Goal: Task Accomplishment & Management: Complete application form

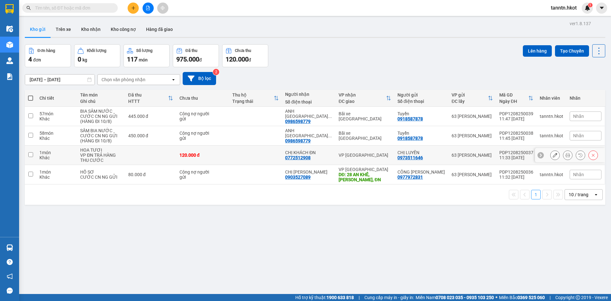
click at [128, 153] on td at bounding box center [150, 155] width 51 height 19
checkbox input "true"
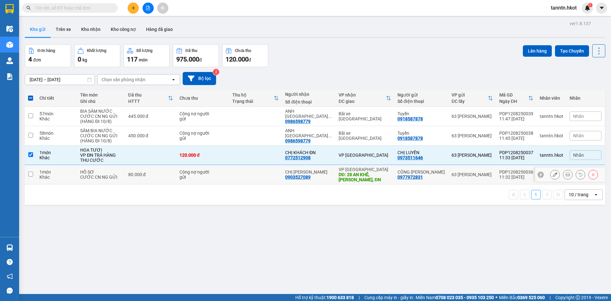
click at [134, 172] on div "80.000 đ" at bounding box center [150, 174] width 45 height 5
checkbox input "true"
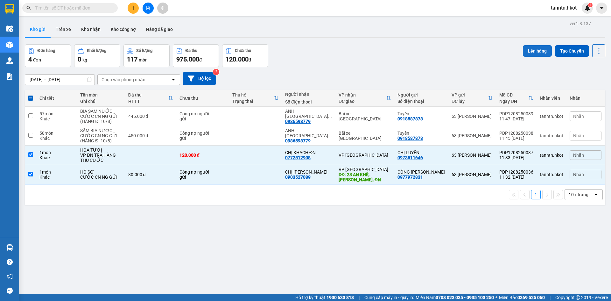
click at [525, 51] on button "Lên hàng" at bounding box center [537, 50] width 29 height 11
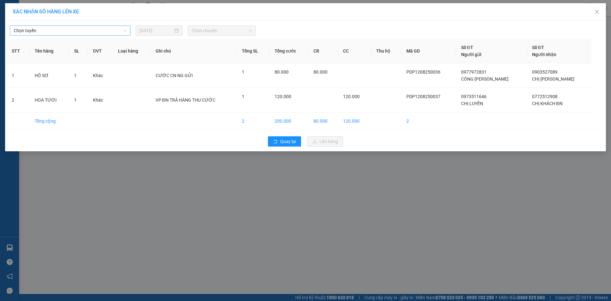
click at [92, 31] on span "Chọn tuyến" at bounding box center [70, 31] width 113 height 10
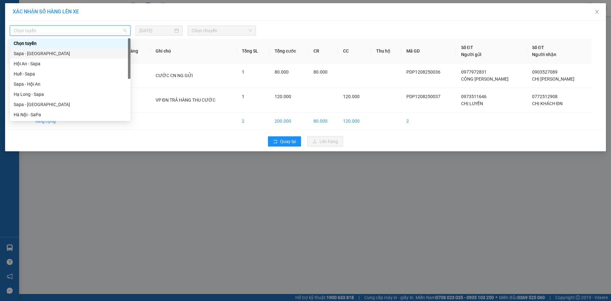
click at [86, 51] on div "Sapa - [GEOGRAPHIC_DATA]" at bounding box center [70, 53] width 113 height 7
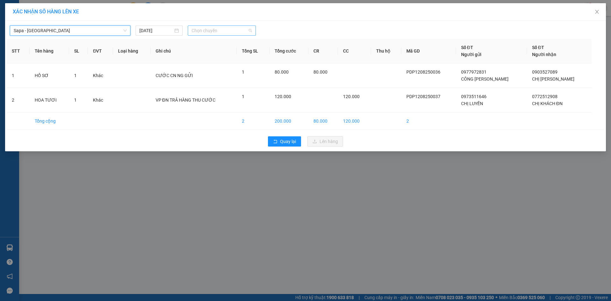
click at [211, 29] on span "Chọn chuyến" at bounding box center [222, 31] width 61 height 10
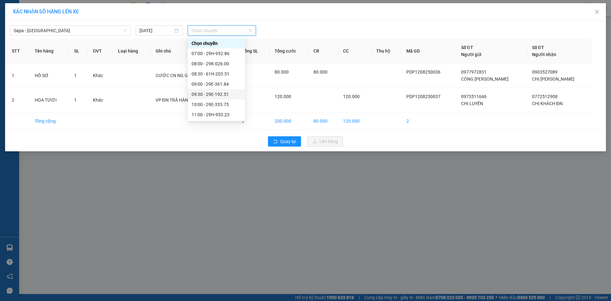
click at [223, 93] on div "09:30 - 29E-192.51" at bounding box center [217, 94] width 50 height 7
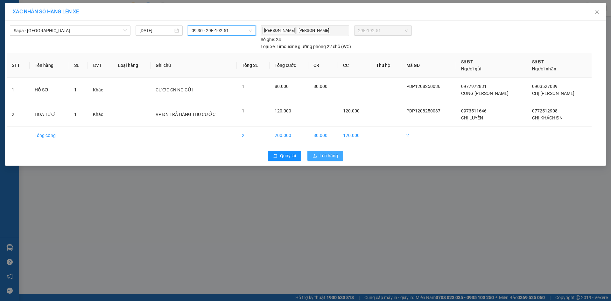
click at [322, 155] on span "Lên hàng" at bounding box center [329, 155] width 18 height 7
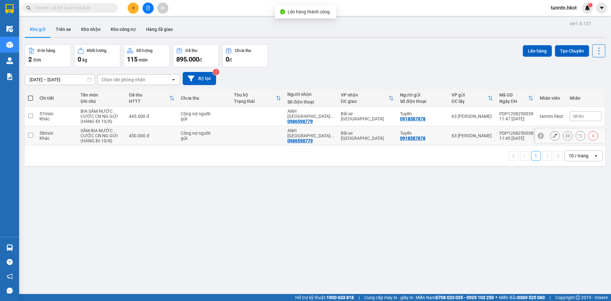
click at [219, 142] on td "Công nợ người gửi" at bounding box center [204, 135] width 53 height 19
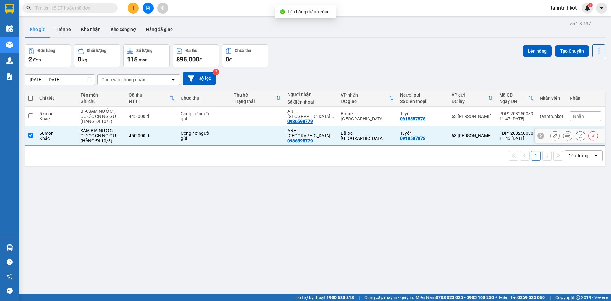
checkbox input "true"
click at [227, 118] on td "Công nợ người gửi" at bounding box center [204, 116] width 53 height 19
checkbox input "true"
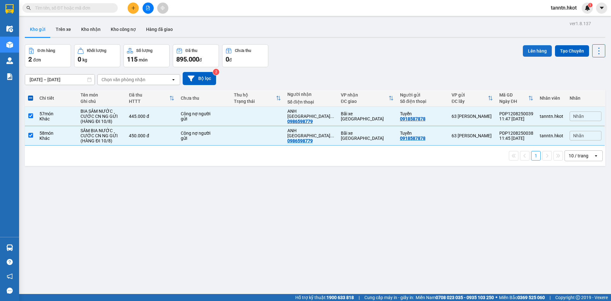
click at [528, 48] on button "Lên hàng" at bounding box center [537, 50] width 29 height 11
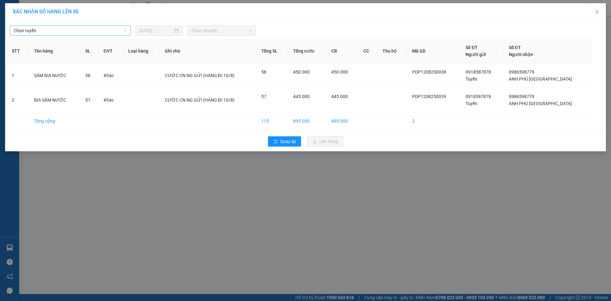
click at [121, 28] on span "Chọn tuyến" at bounding box center [70, 31] width 113 height 10
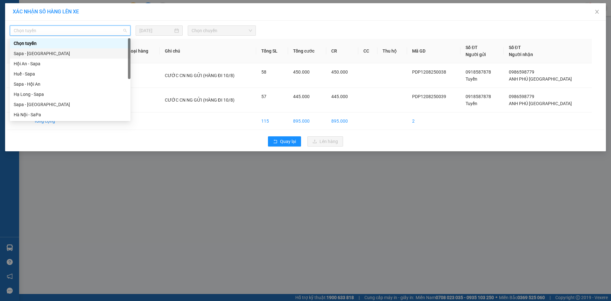
click at [111, 51] on div "Sapa - [GEOGRAPHIC_DATA]" at bounding box center [70, 53] width 113 height 7
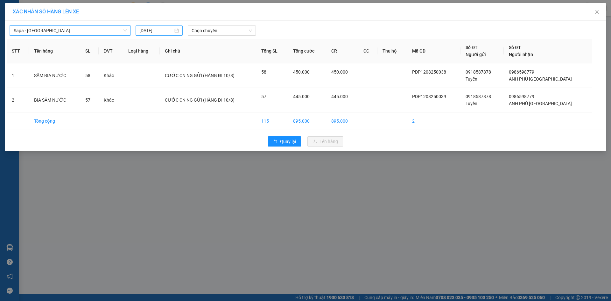
click at [166, 29] on input "[DATE]" at bounding box center [156, 30] width 34 height 7
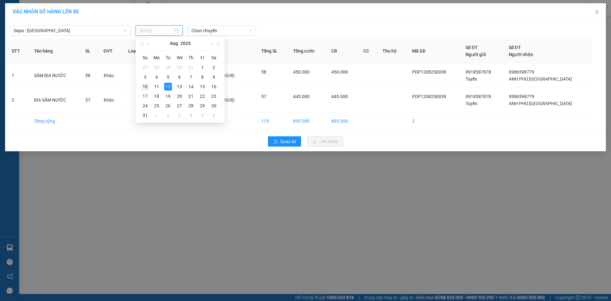
click at [143, 86] on div "10" at bounding box center [145, 87] width 8 height 8
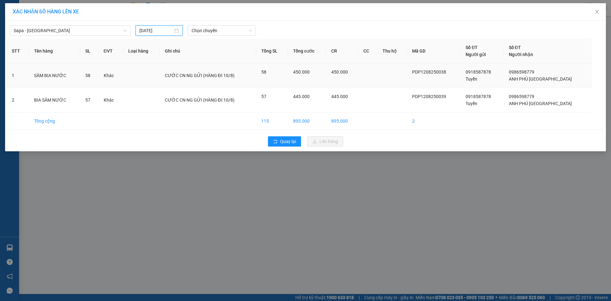
type input "[DATE]"
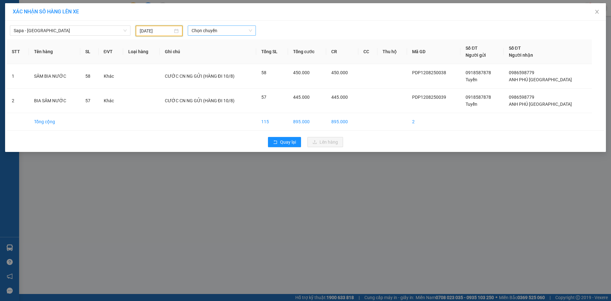
click at [211, 31] on span "Chọn chuyến" at bounding box center [222, 31] width 61 height 10
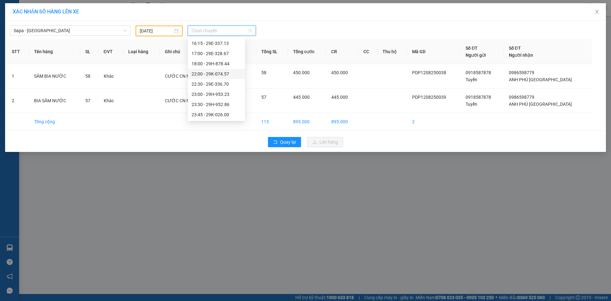
click at [217, 71] on div "22:00 - 29K-074.57" at bounding box center [217, 73] width 50 height 7
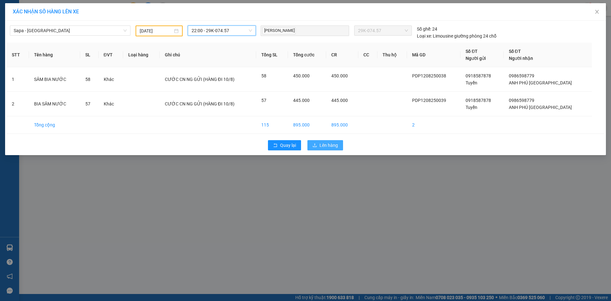
click at [325, 146] on span "Lên hàng" at bounding box center [329, 145] width 18 height 7
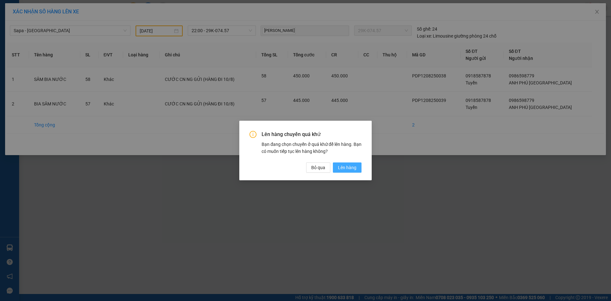
click at [357, 167] on button "Lên hàng" at bounding box center [347, 167] width 29 height 10
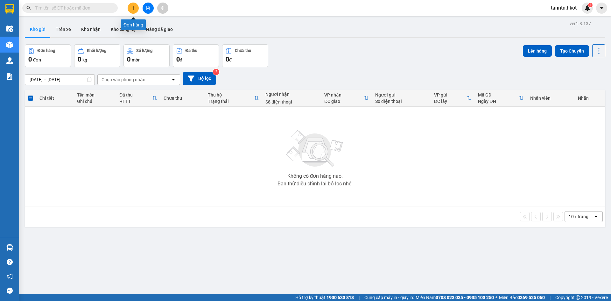
click at [132, 8] on icon "plus" at bounding box center [133, 8] width 4 height 4
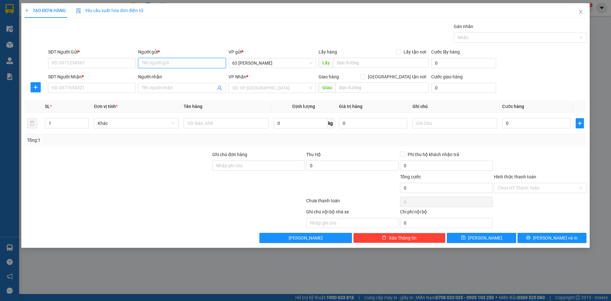
click at [194, 63] on input "Người gửi *" at bounding box center [182, 63] width 88 height 10
type input "tuyển"
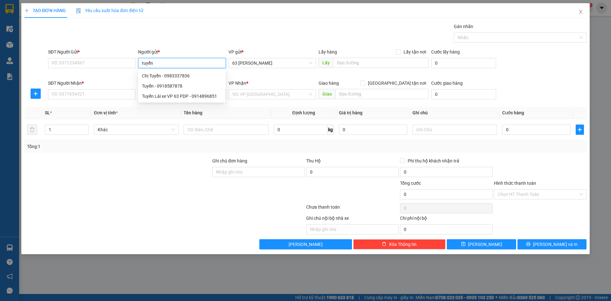
click at [189, 89] on div "Tuyển - 0918587878" at bounding box center [182, 85] width 80 height 7
type input "0918587878"
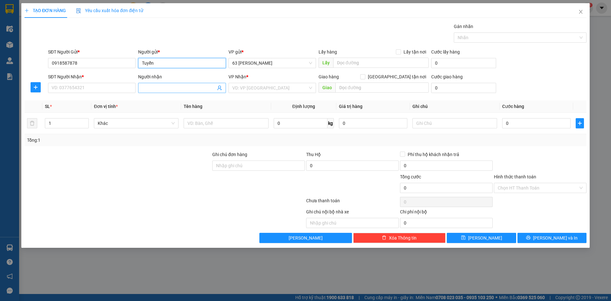
type input "Tuyển"
click at [182, 87] on input "Người nhận" at bounding box center [179, 87] width 74 height 7
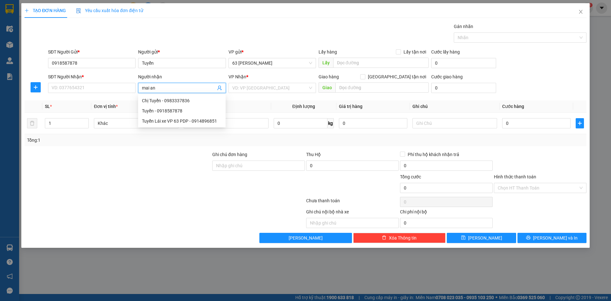
type input "mai anh"
click at [189, 108] on div "Mai Anh Gia Lâm - 0382396886" at bounding box center [195, 110] width 106 height 7
type input "0382396886"
type input "Mai Anh Gia Lâm"
type input "Gia lâm"
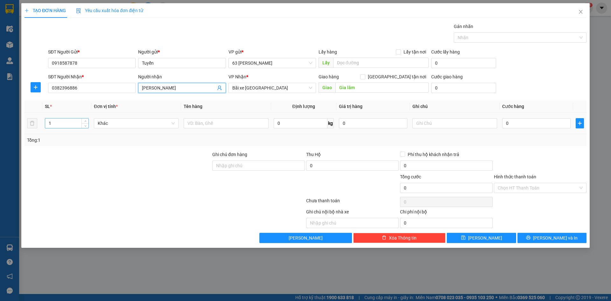
type input "Mai Anh Gia Lâm"
click at [70, 121] on input "1" at bounding box center [66, 123] width 43 height 10
type input "45"
click at [217, 124] on input "text" at bounding box center [226, 123] width 85 height 10
type input "s"
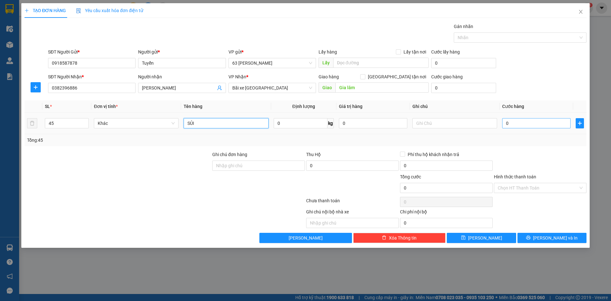
type input "SỦI"
click at [520, 120] on input "0" at bounding box center [537, 123] width 68 height 10
type input "002"
type input "2"
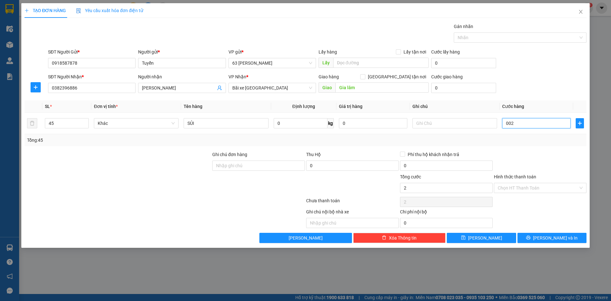
type input "0.022"
type input "22"
type input "00.225"
type input "225"
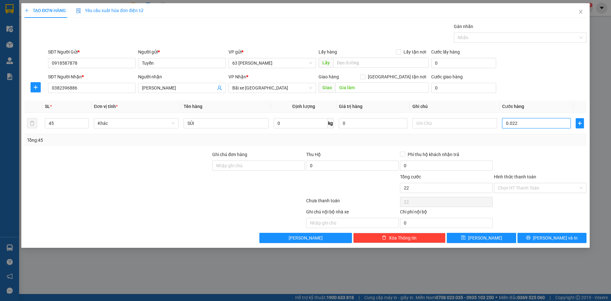
type input "225"
type input "0.002.250"
type input "2.250"
type input "000.022.500"
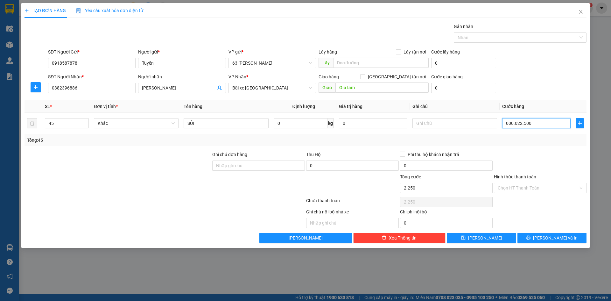
type input "22.500"
type input "00.000.225.000"
type input "225.000"
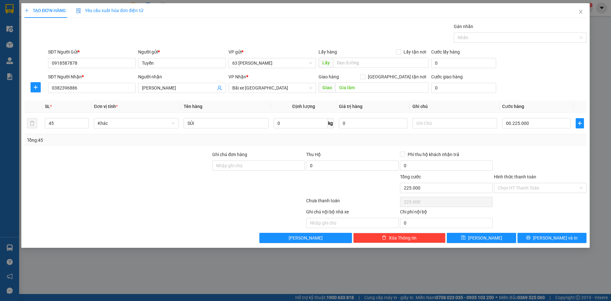
type input "225.000"
click at [556, 158] on div at bounding box center [541, 162] width 94 height 22
click at [543, 186] on input "Hình thức thanh toán" at bounding box center [538, 188] width 81 height 10
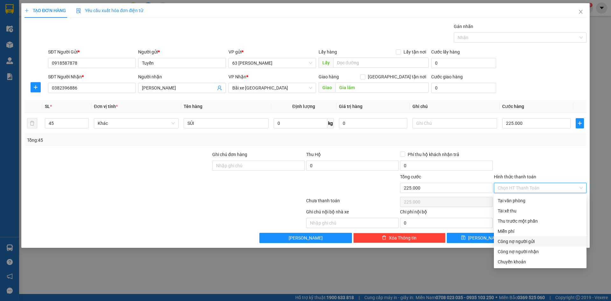
click at [534, 240] on div "Công nợ người gửi" at bounding box center [540, 241] width 85 height 7
type input "0"
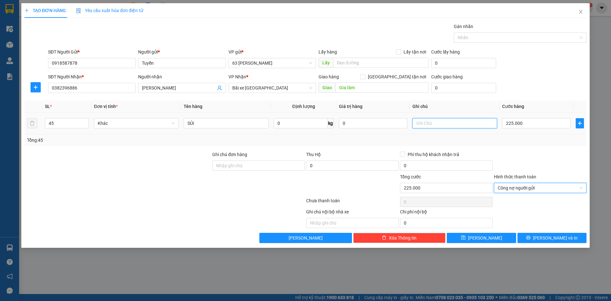
click at [440, 125] on input "text" at bounding box center [455, 123] width 85 height 10
type input "CƯỚC CÔNG NỢ NG GỬI (HÀNG ĐI 6/8)"
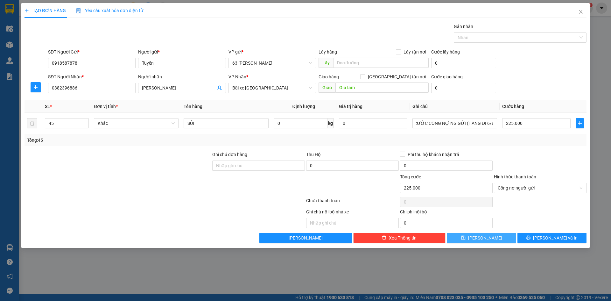
click at [503, 236] on button "Lưu" at bounding box center [481, 238] width 69 height 10
type input "1"
type input "0"
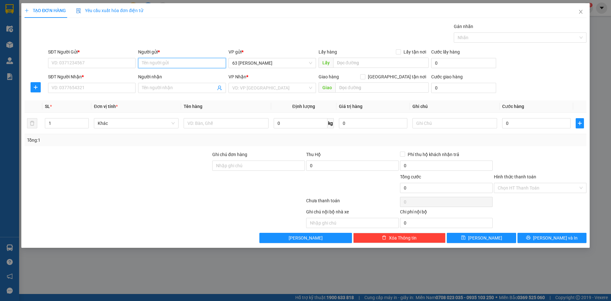
click at [167, 63] on input "Người gửi *" at bounding box center [182, 63] width 88 height 10
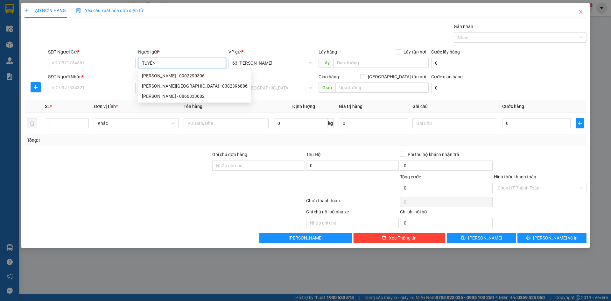
type input "TUYỂN"
click at [169, 86] on div "Tuyển - 0918587878" at bounding box center [182, 85] width 80 height 7
type input "0918587878"
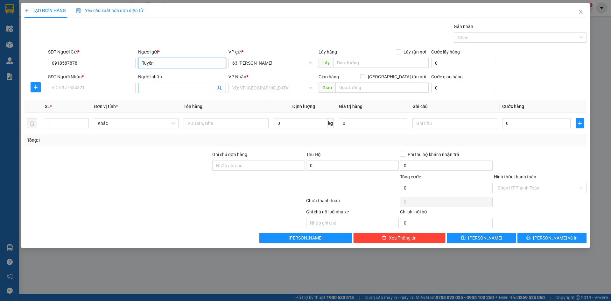
type input "Tuyển"
click at [171, 89] on input "Người nhận" at bounding box center [179, 87] width 74 height 7
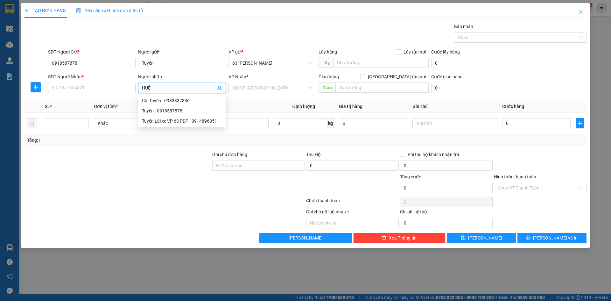
type input "HUỆ"
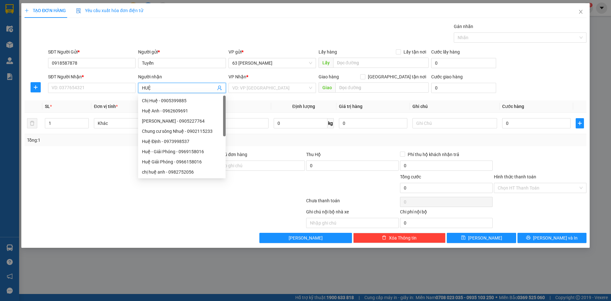
click at [175, 152] on div "Huệ - Giải Phóng - 0969158016" at bounding box center [182, 151] width 80 height 7
type input "0969158016"
type input "Huệ - Giải Phóng"
type input "Giải phóng"
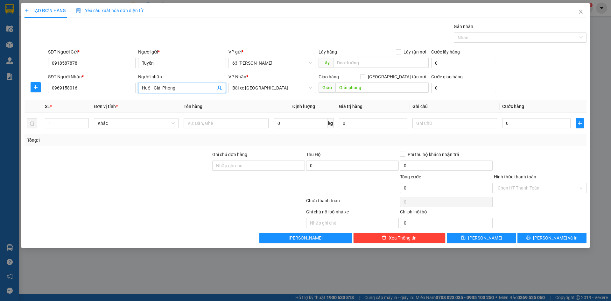
type input "Huệ - Giải Phóng"
click at [226, 121] on input "text" at bounding box center [226, 123] width 85 height 10
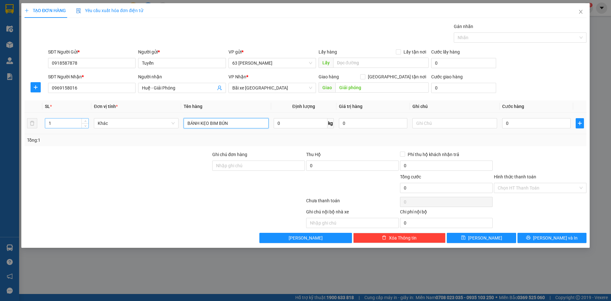
type input "BÁNH KẸO BIM BÚN"
click at [62, 122] on input "1" at bounding box center [66, 123] width 43 height 10
type input "19"
click at [436, 122] on input "text" at bounding box center [455, 123] width 85 height 10
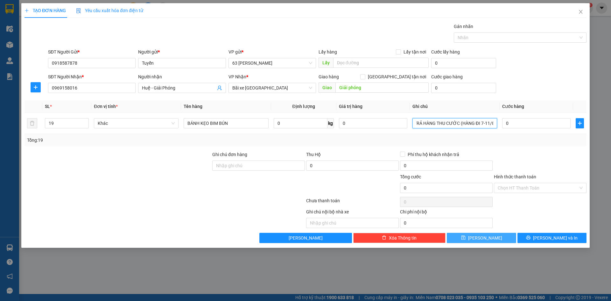
scroll to position [0, 4]
type input "TRẢ HÀNG THU CƯỚC (HÀNG ĐI 7-11/8)"
click at [514, 120] on input "0" at bounding box center [537, 123] width 68 height 10
type input "002"
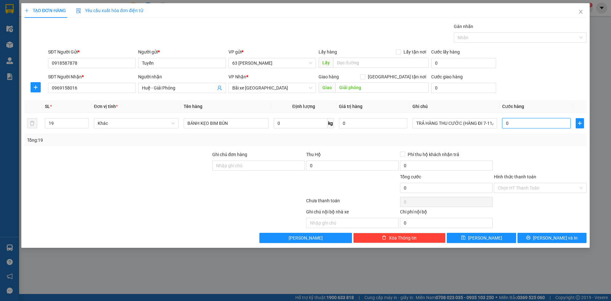
type input "2"
type input "0.024"
type input "24"
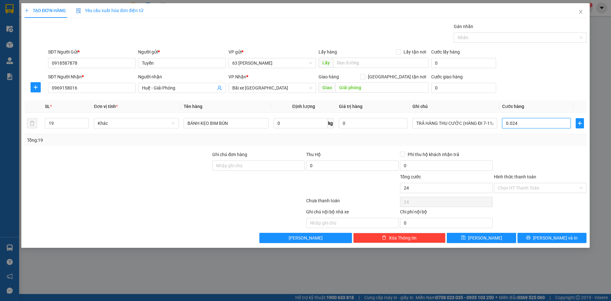
type input "00.245"
type input "245"
type input "0.002.450"
type input "2.450"
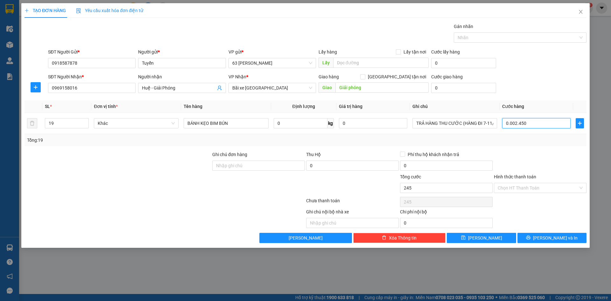
type input "2.450"
type input "000.024.500"
type input "24.500"
type input "00.000.245.000"
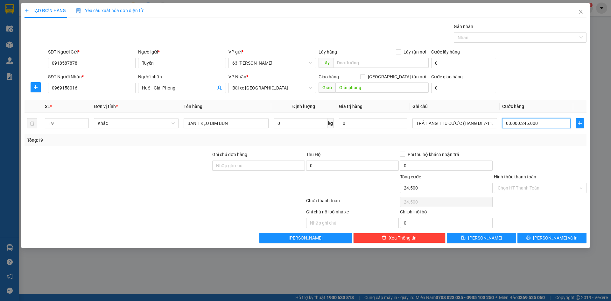
type input "245.000"
click at [527, 155] on div at bounding box center [541, 162] width 94 height 22
type input "245.000"
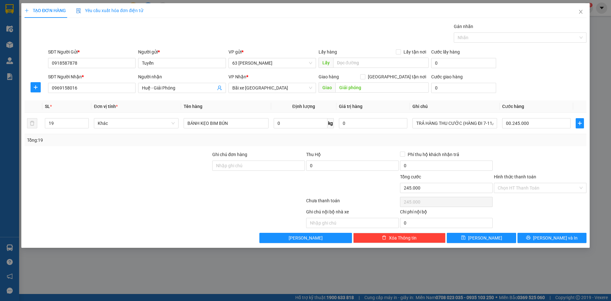
type input "245.000"
click at [544, 235] on button "Lưu và In" at bounding box center [552, 238] width 69 height 10
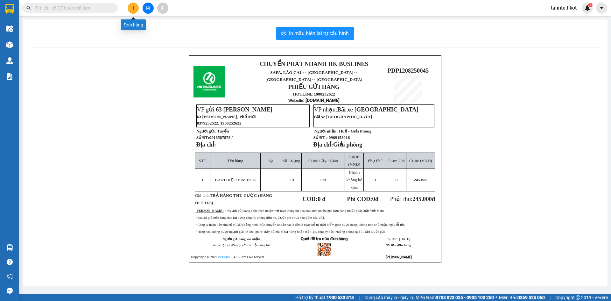
click at [133, 5] on button at bounding box center [133, 8] width 11 height 11
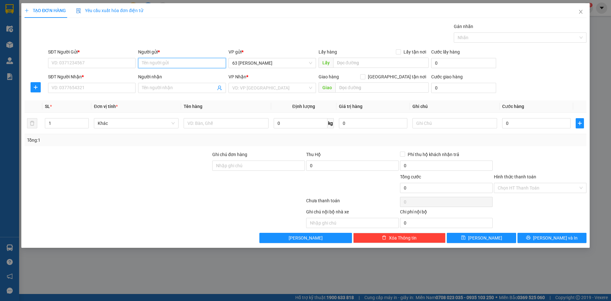
click at [158, 62] on input "Người gửi *" at bounding box center [182, 63] width 88 height 10
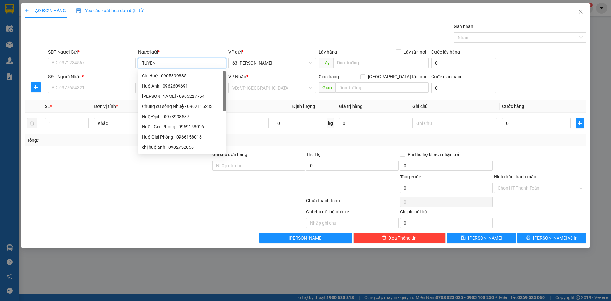
type input "TUYỂN"
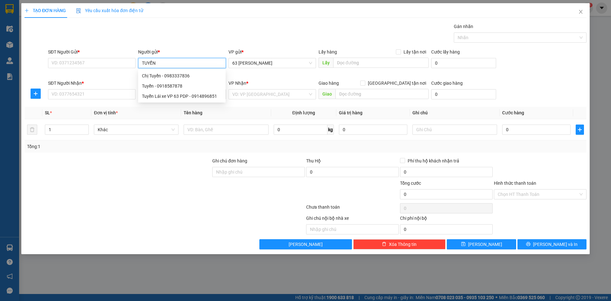
click at [171, 86] on div "Tuyển - 0918587878" at bounding box center [182, 85] width 80 height 7
type input "0918587878"
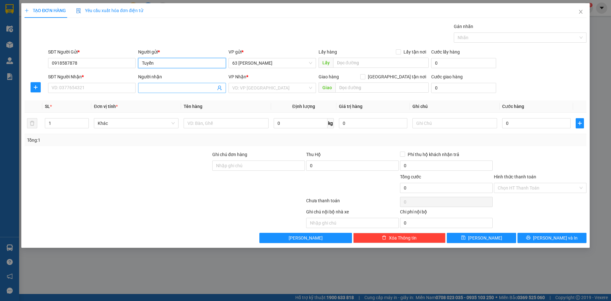
type input "Tuyển"
click at [169, 85] on input "Người nhận" at bounding box center [179, 87] width 74 height 7
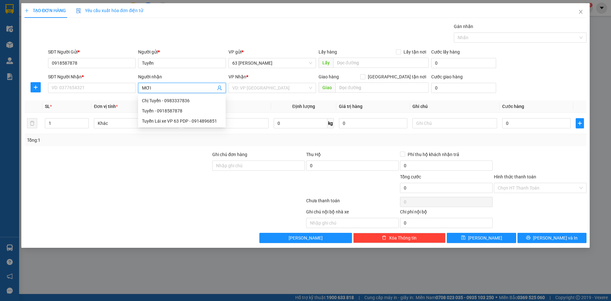
type input "MỚI"
click at [173, 102] on div "KHÁCH MỚI - 0963418418" at bounding box center [182, 100] width 80 height 7
type input "0963418418"
type input "KHÁCH MỚI"
type input "LIỀN KỀ HẢI ÂU, 94 CẦU BƯƠU, THANH TRÌ, HN"
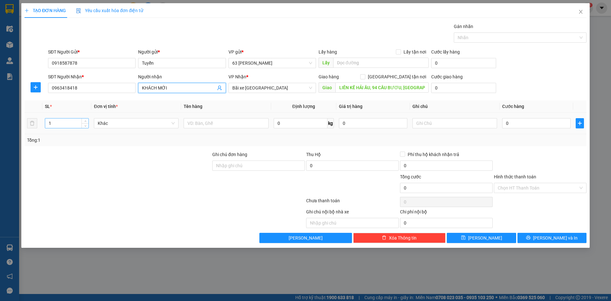
type input "KHÁCH MỚI"
click at [59, 122] on input "1" at bounding box center [66, 123] width 43 height 10
type input "43"
click at [229, 124] on input "text" at bounding box center [226, 123] width 85 height 10
type input "BÁNH KẸO BIM"
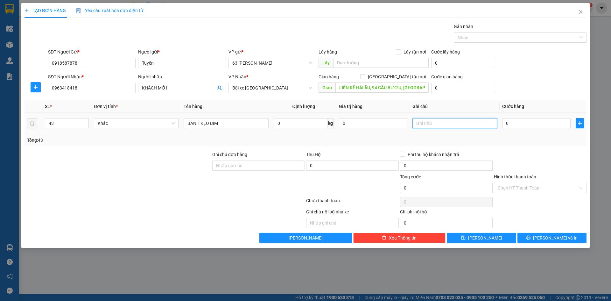
click at [459, 120] on input "text" at bounding box center [455, 123] width 85 height 10
type input "TRẢ HÀNG THU CƯỚC"
click at [518, 123] on input "0" at bounding box center [537, 123] width 68 height 10
type input "004"
type input "4"
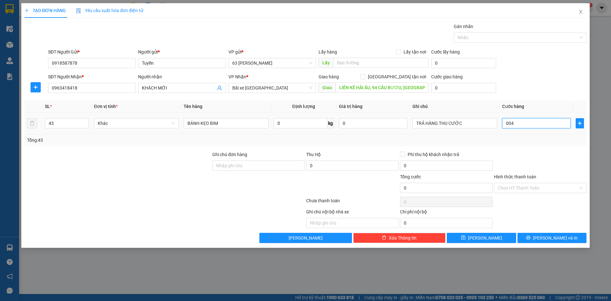
type input "4"
type input "0.046"
type input "46"
type input "00.460"
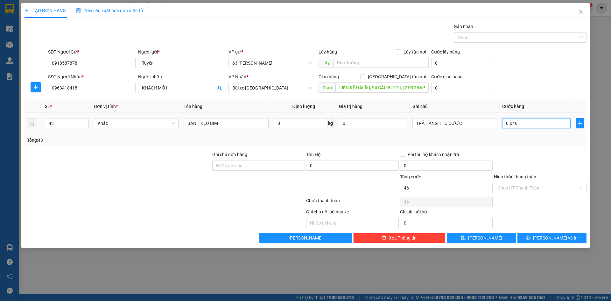
type input "460"
type input "0.004.600"
type input "4.600"
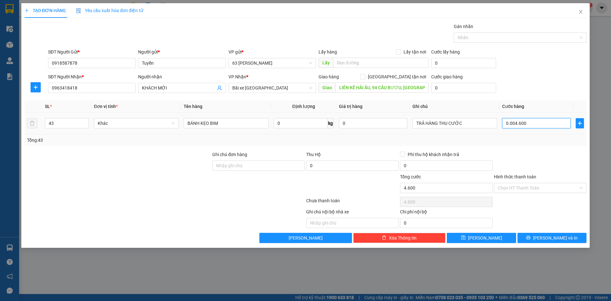
type input "000.046.000"
type input "46.000"
type input "00.000.460.000"
type input "460.000"
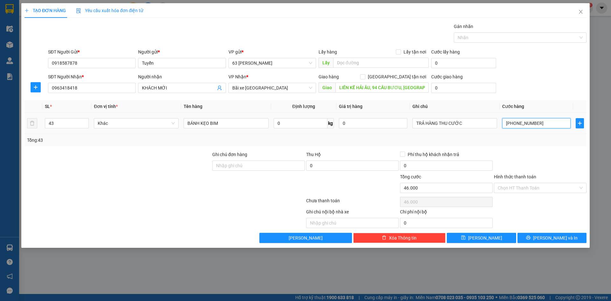
type input "460.000"
click at [515, 169] on div at bounding box center [541, 162] width 94 height 22
type input "460.000"
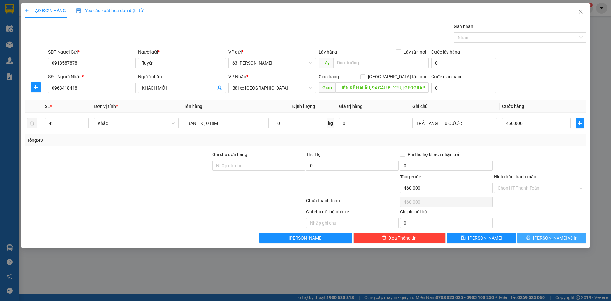
click at [547, 237] on span "Lưu và In" at bounding box center [555, 237] width 45 height 7
